Goal: Check status: Check status

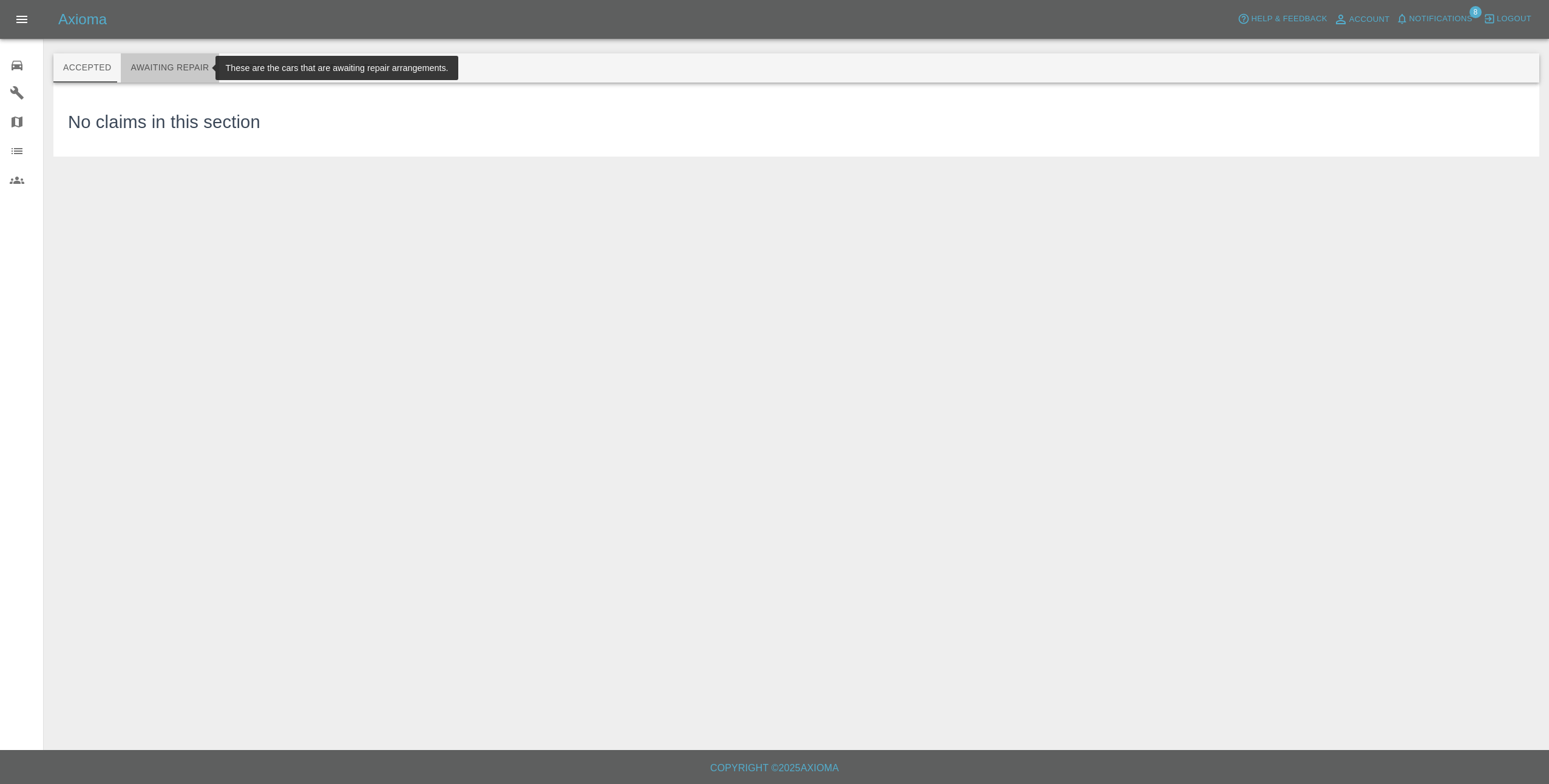
click at [172, 70] on button "Awaiting Repair" at bounding box center [170, 68] width 98 height 29
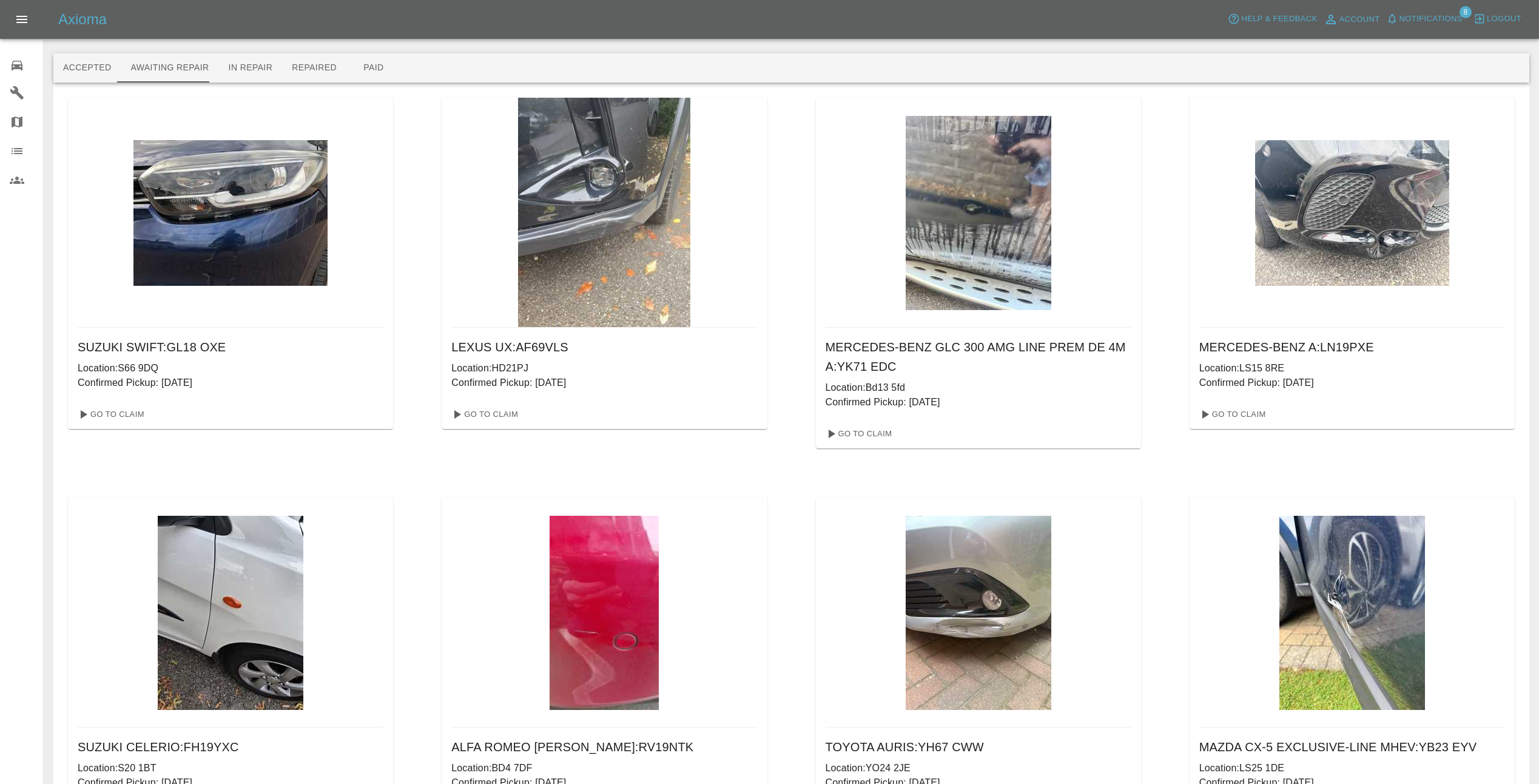
click at [626, 231] on img at bounding box center [604, 213] width 172 height 230
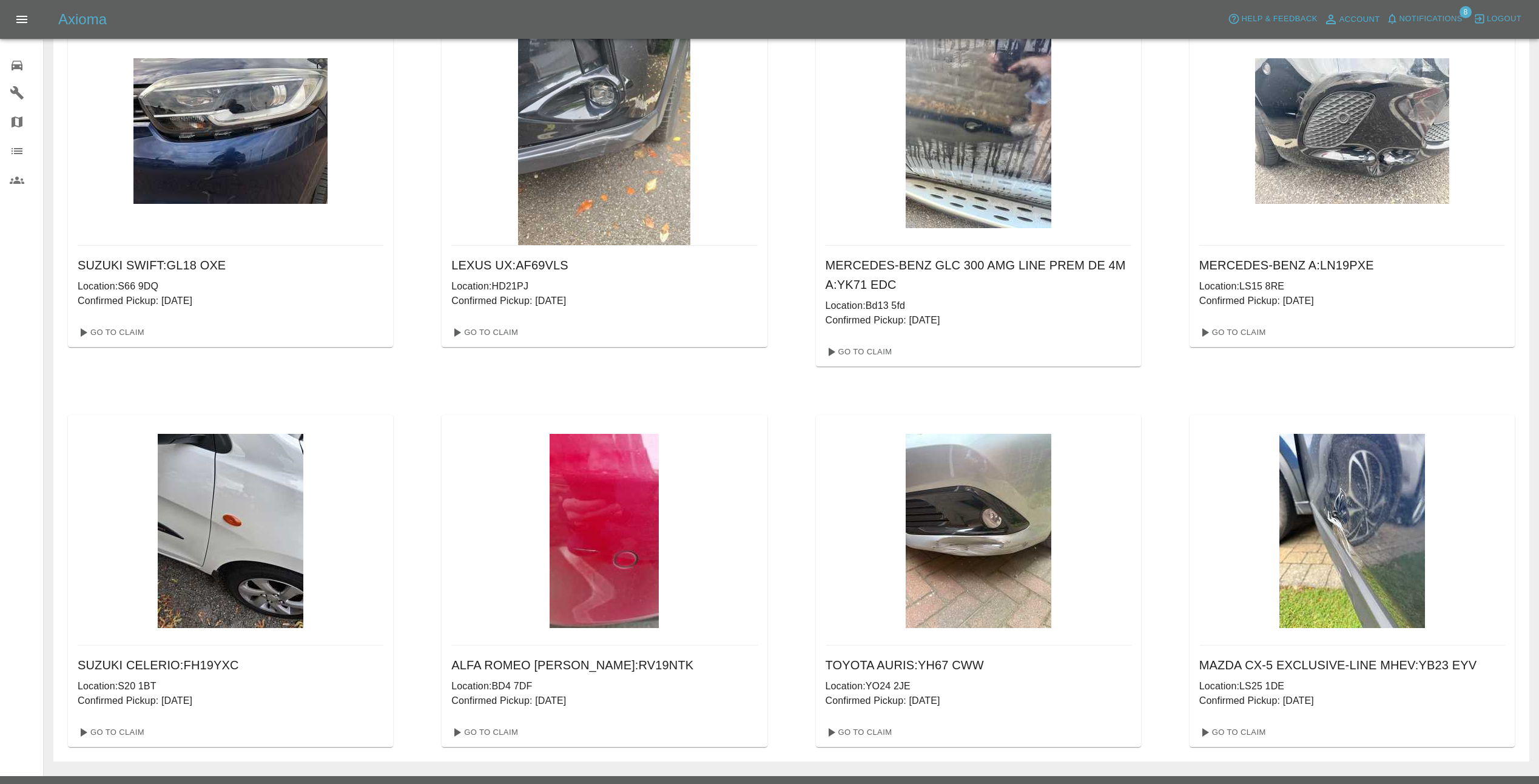
scroll to position [108, 0]
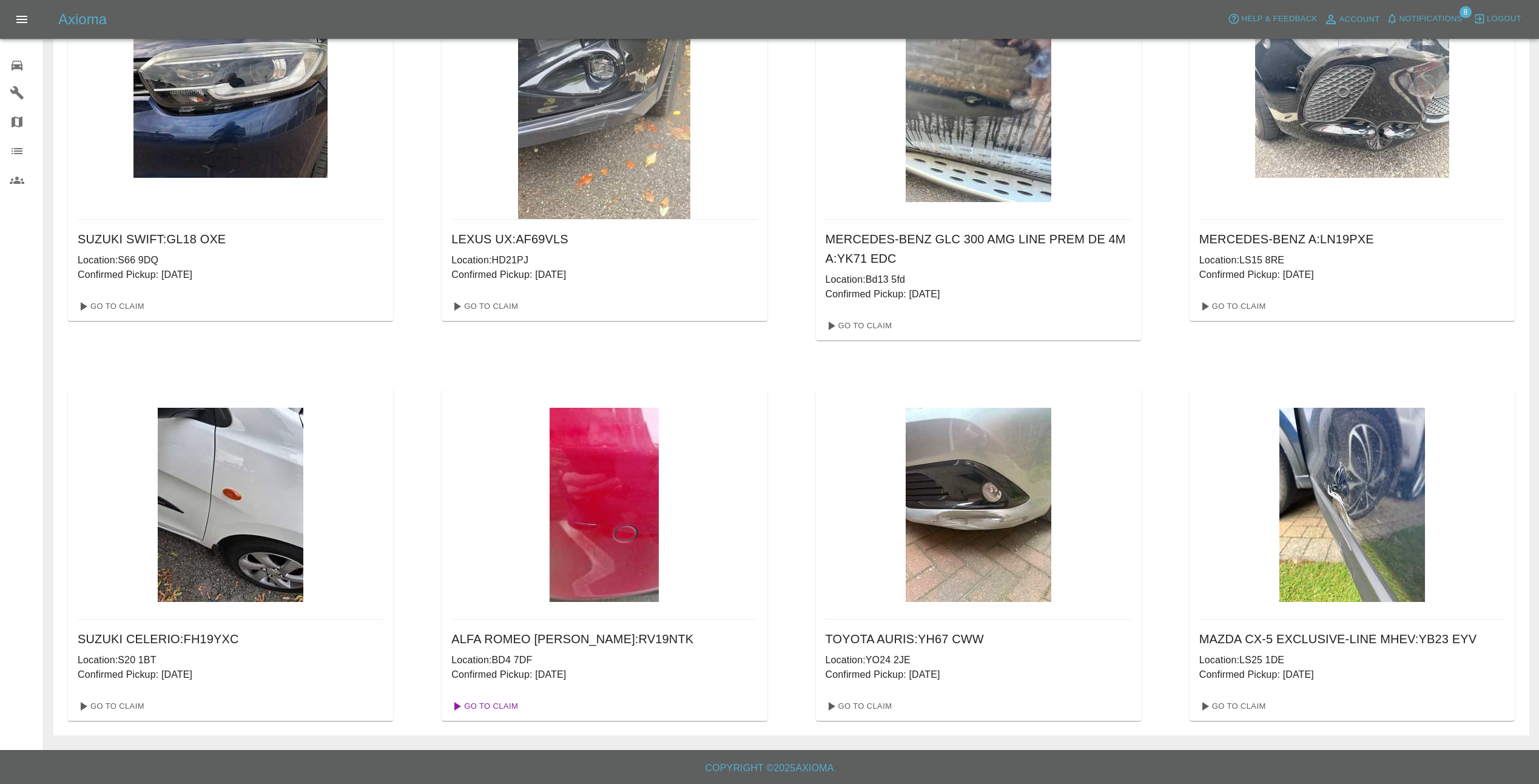
click at [480, 702] on link "Go To Claim" at bounding box center [484, 706] width 75 height 19
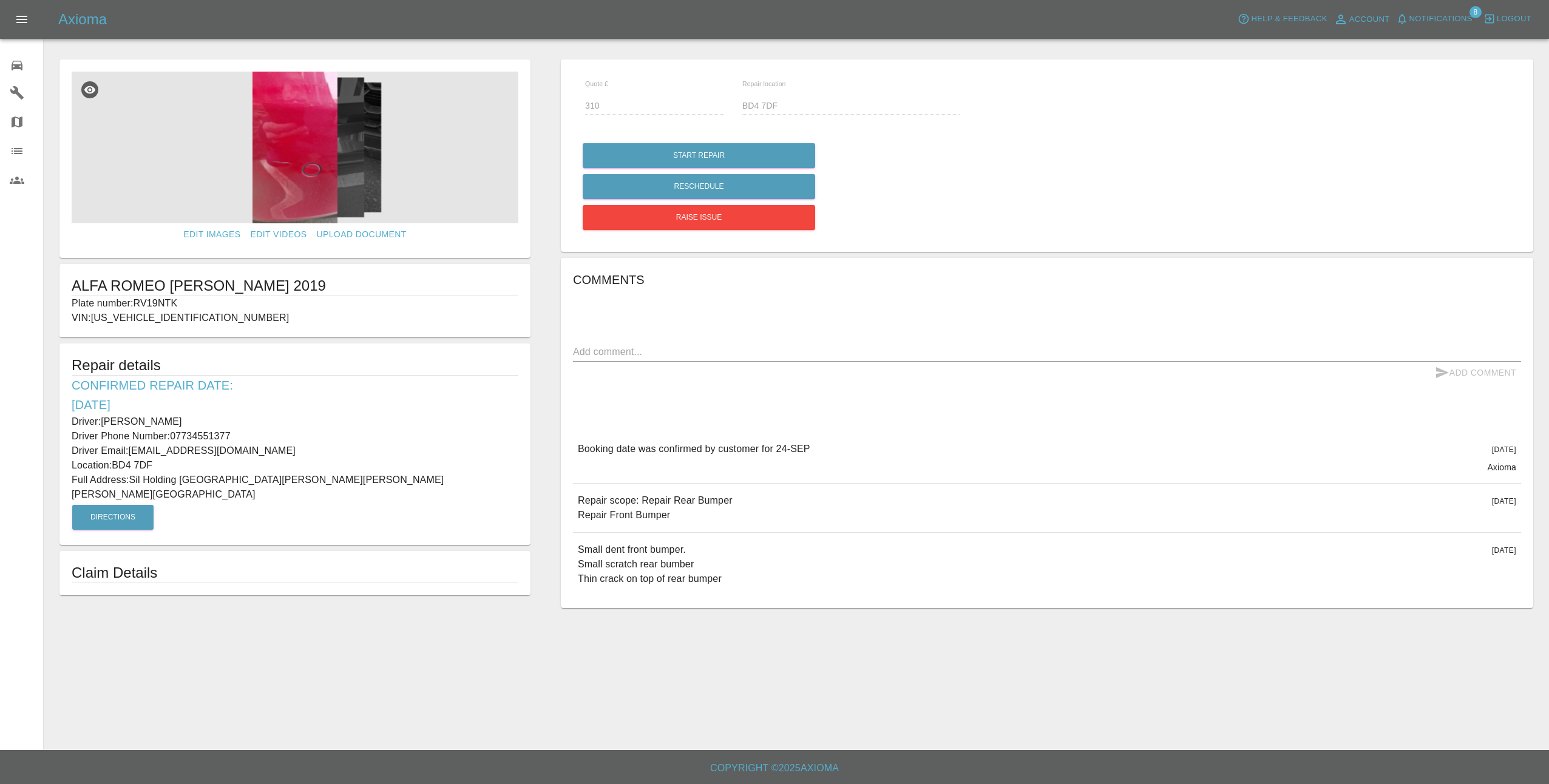
click at [306, 145] on img at bounding box center [295, 148] width 447 height 151
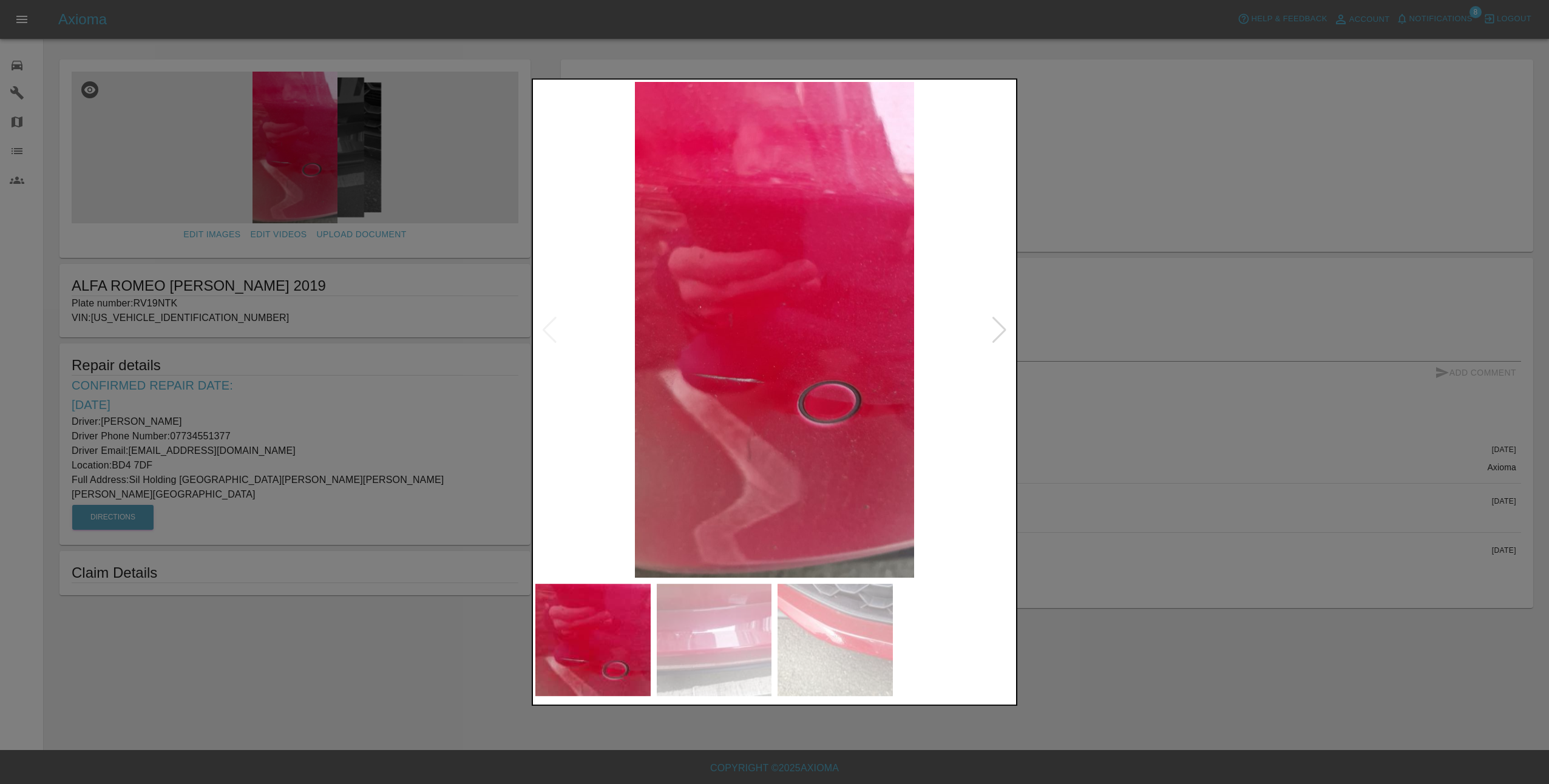
click at [1005, 336] on div at bounding box center [999, 330] width 16 height 27
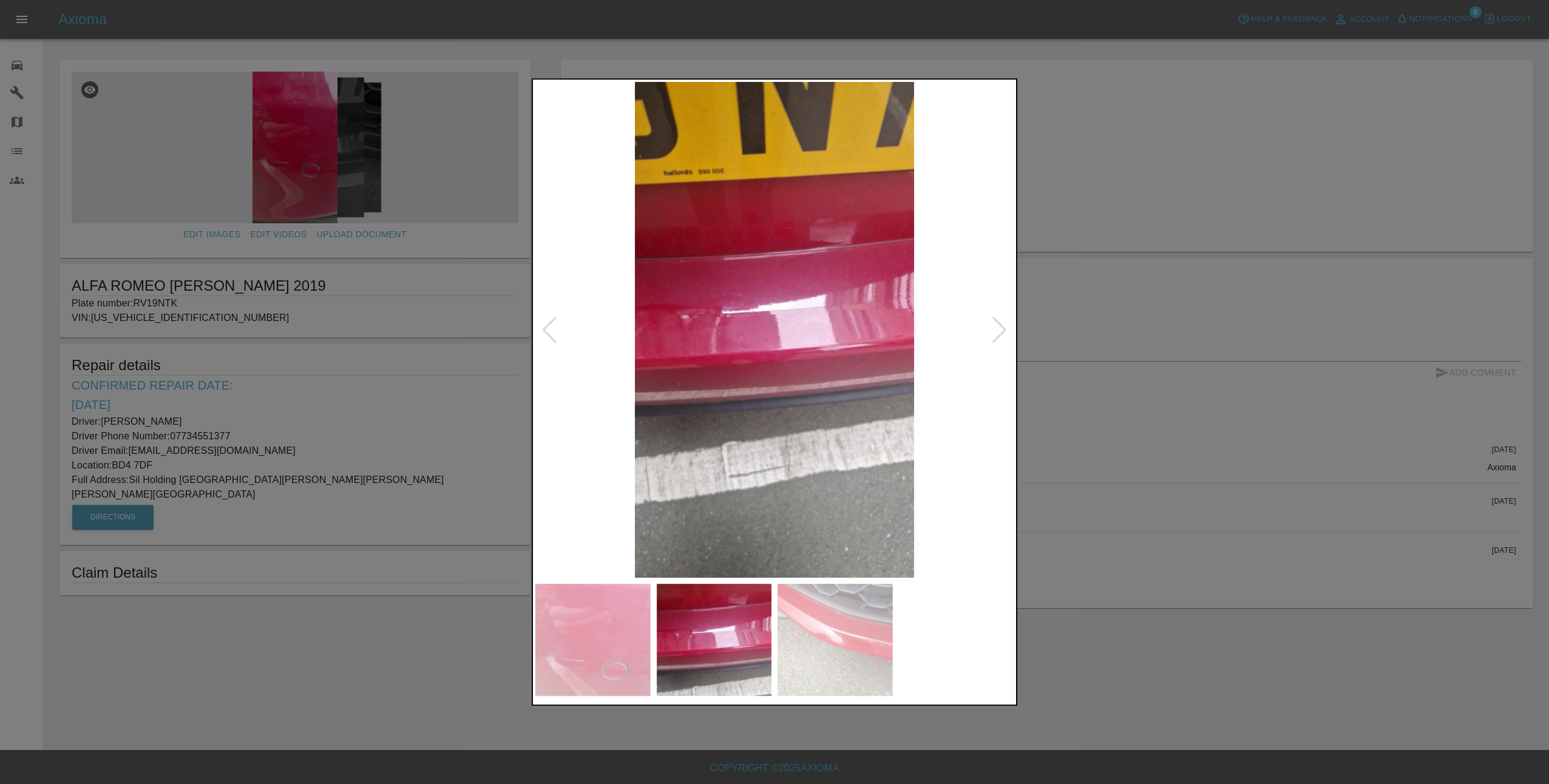
click at [1005, 334] on div at bounding box center [999, 330] width 16 height 27
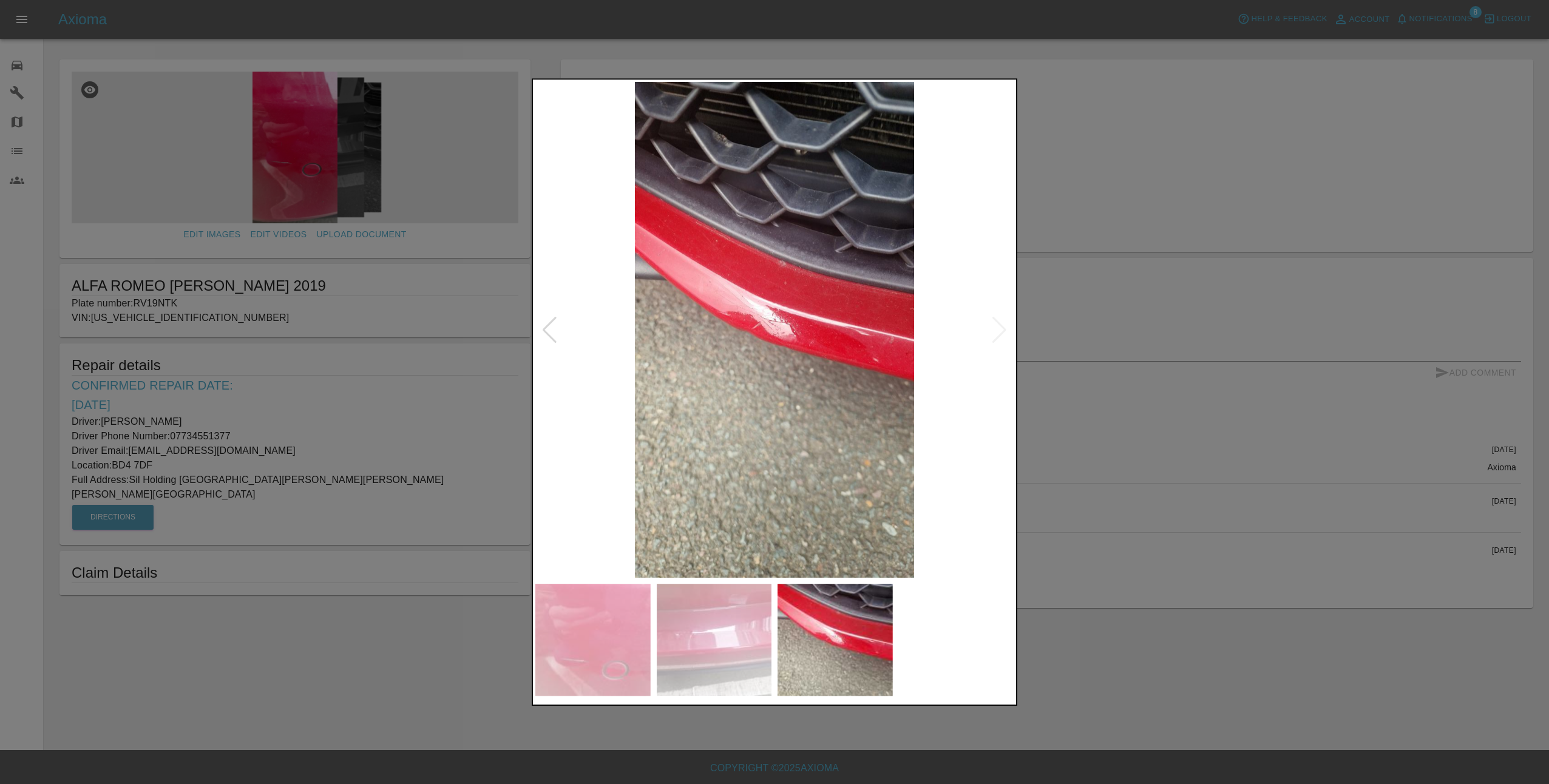
click at [1126, 385] on div at bounding box center [774, 392] width 1549 height 784
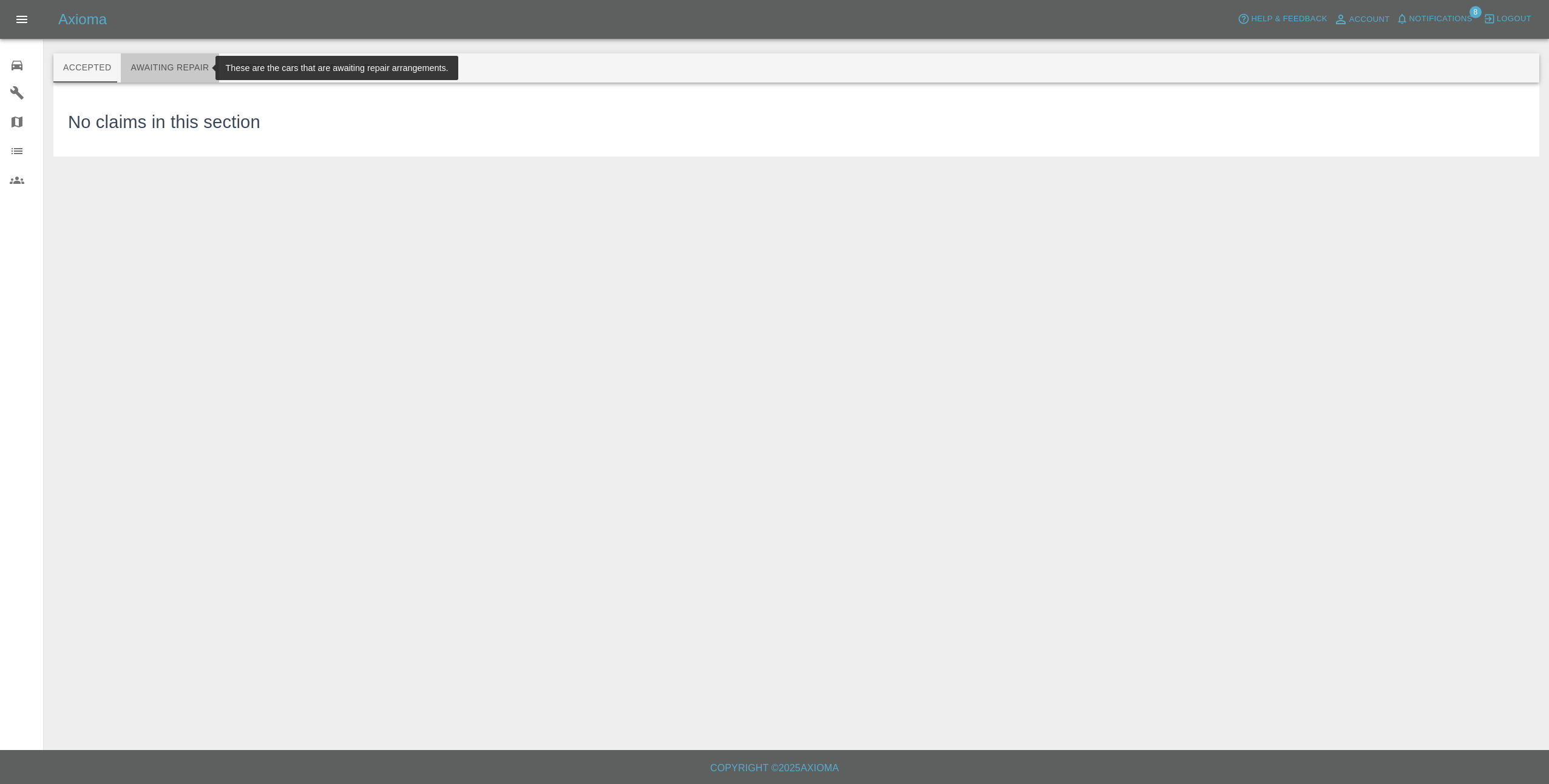
click at [186, 72] on button "Awaiting Repair" at bounding box center [170, 68] width 98 height 29
